Goal: Information Seeking & Learning: Learn about a topic

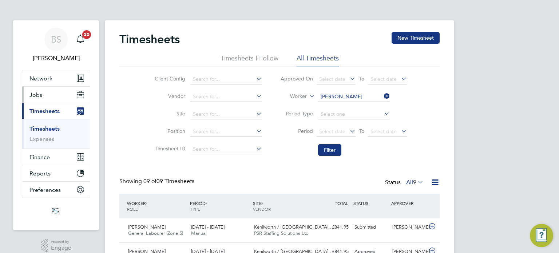
click at [52, 97] on button "Jobs" at bounding box center [56, 95] width 68 height 16
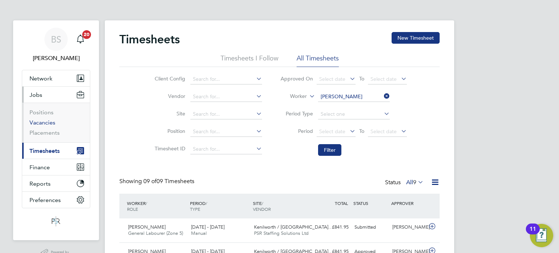
click at [50, 124] on link "Vacancies" at bounding box center [42, 122] width 26 height 7
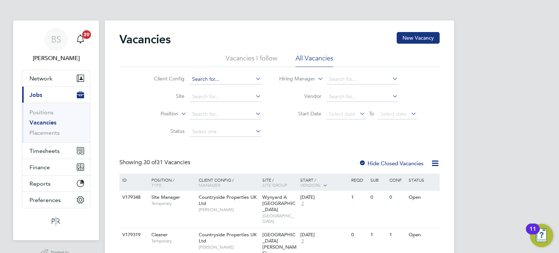
click at [204, 81] on input at bounding box center [226, 79] width 72 height 10
drag, startPoint x: 210, startPoint y: 89, endPoint x: 239, endPoint y: 99, distance: 29.9
click at [210, 90] on b "Country" at bounding box center [201, 89] width 19 height 6
type input "Countryside Properties UK Ltd"
click at [45, 156] on button "Timesheets" at bounding box center [56, 151] width 68 height 16
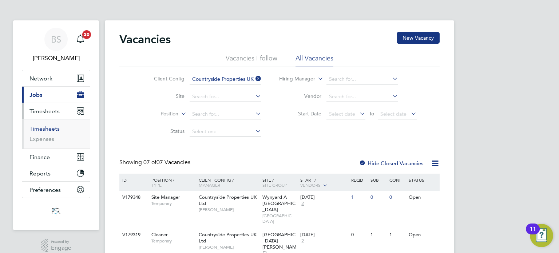
click at [44, 126] on link "Timesheets" at bounding box center [44, 128] width 30 height 7
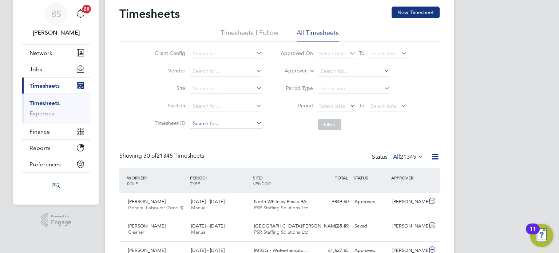
scroll to position [3, 4]
